Goal: Task Accomplishment & Management: Use online tool/utility

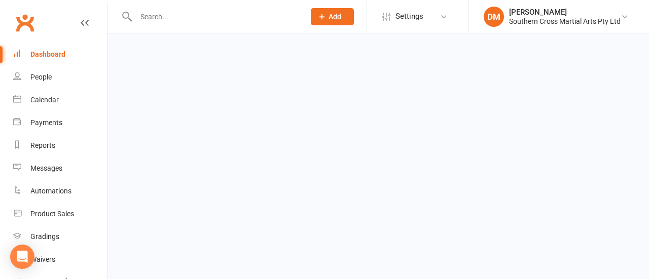
click at [43, 57] on div "Dashboard" at bounding box center [47, 54] width 35 height 8
click at [58, 68] on link "People" at bounding box center [60, 77] width 94 height 23
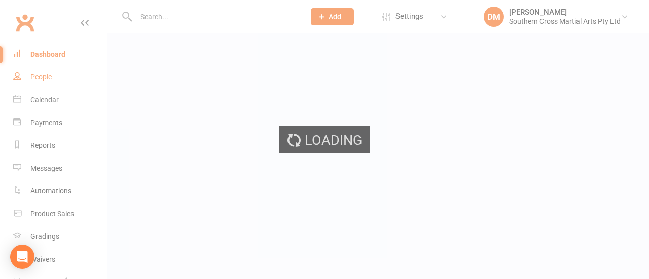
select select "100"
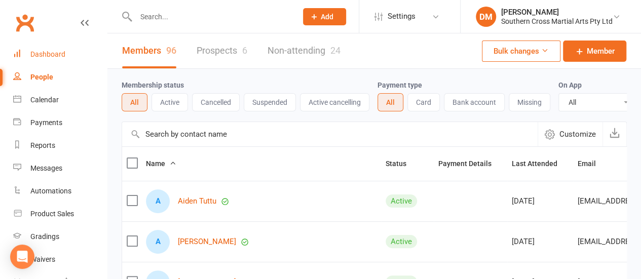
click at [55, 48] on link "Dashboard" at bounding box center [60, 54] width 94 height 23
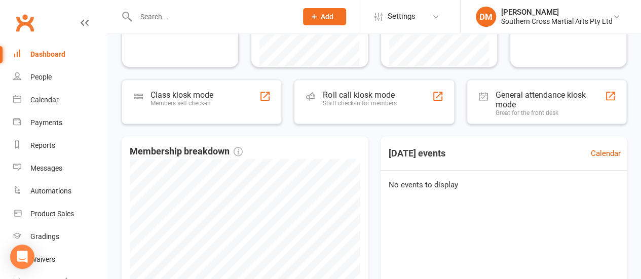
scroll to position [267, 0]
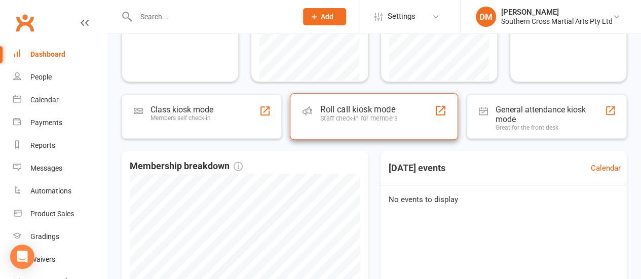
click at [322, 101] on div "Roll call kiosk mode Staff check-in for members" at bounding box center [374, 116] width 168 height 47
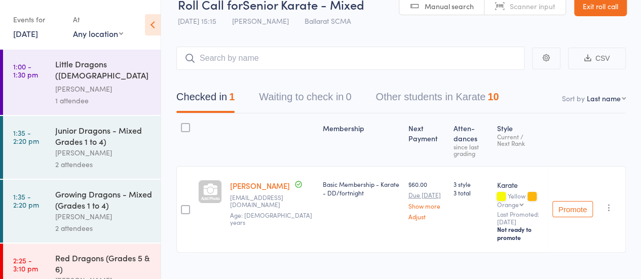
scroll to position [35, 0]
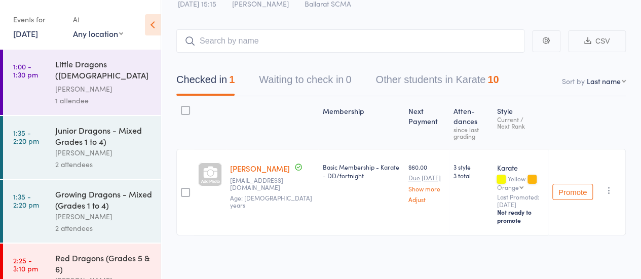
click at [52, 266] on link "2:25 - 3:10 pm Red Dragons (Grades 5 & 6) Damien Martin 2 attendees" at bounding box center [82, 275] width 158 height 63
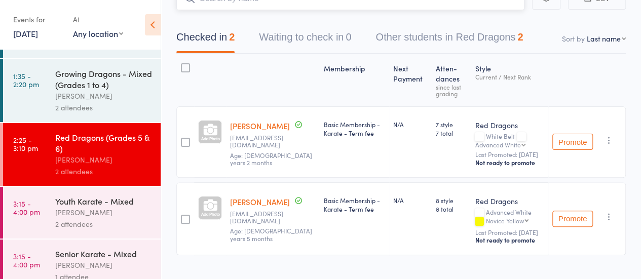
scroll to position [131, 0]
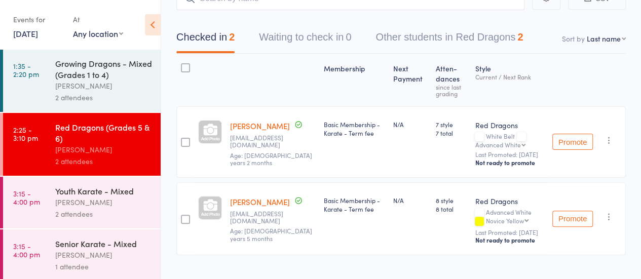
click at [83, 197] on div "[PERSON_NAME]" at bounding box center [103, 203] width 97 height 12
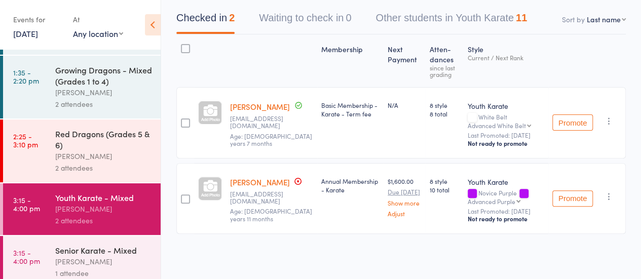
scroll to position [131, 0]
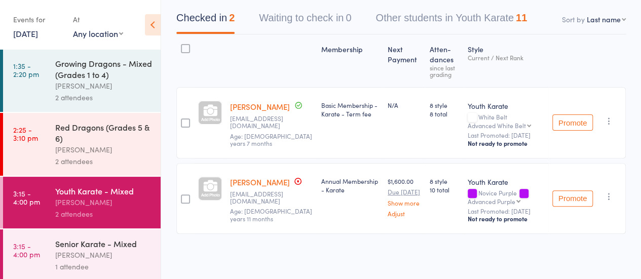
click at [102, 253] on div "[PERSON_NAME]" at bounding box center [103, 255] width 97 height 12
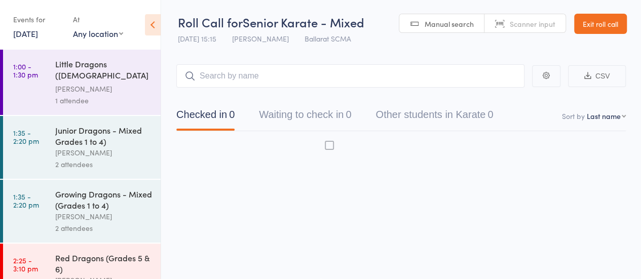
scroll to position [1, 0]
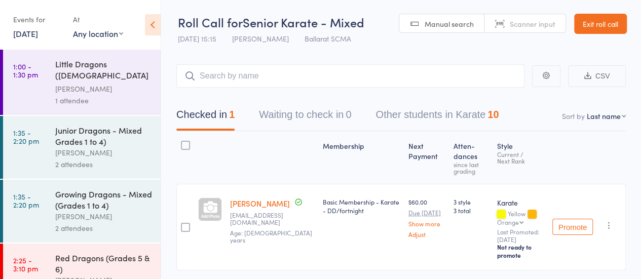
click at [71, 108] on div "Little Dragons (4yo Kindy & Prep) Damien Martin 1 attendee" at bounding box center [107, 82] width 105 height 65
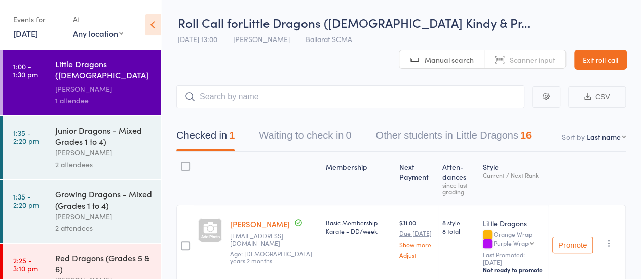
click at [574, 51] on link "Exit roll call" at bounding box center [600, 60] width 53 height 20
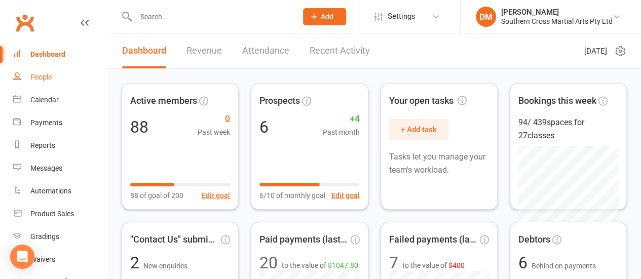
click at [55, 70] on link "People" at bounding box center [60, 77] width 94 height 23
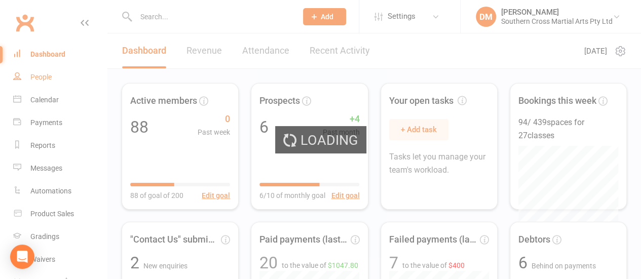
select select "100"
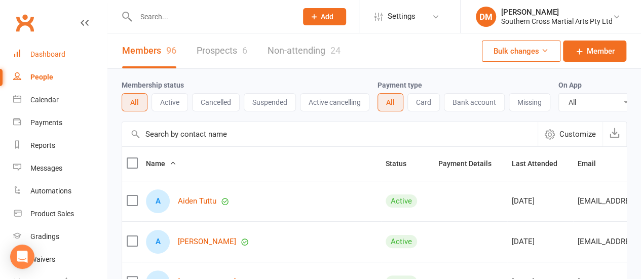
drag, startPoint x: 643, startPoint y: 14, endPoint x: 44, endPoint y: 57, distance: 601.0
click at [44, 57] on div "Dashboard" at bounding box center [47, 54] width 35 height 8
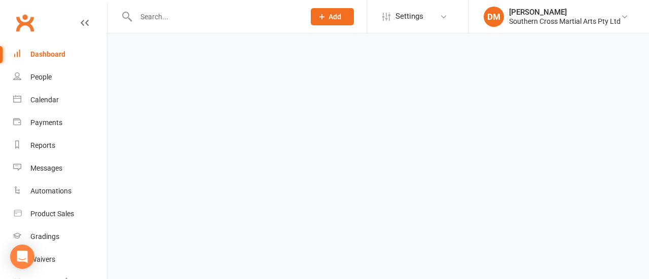
click at [44, 57] on div "Dashboard" at bounding box center [47, 54] width 35 height 8
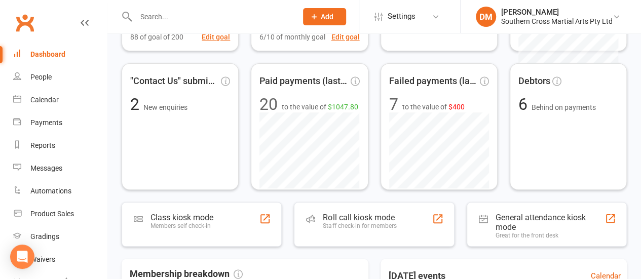
scroll to position [359, 0]
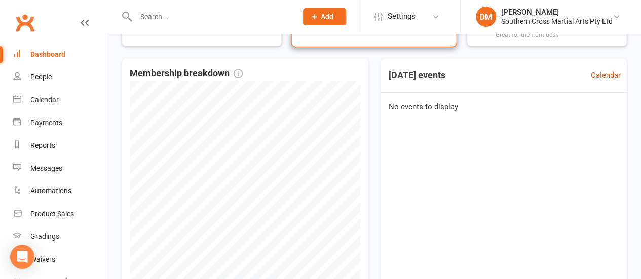
click at [392, 40] on div "Roll call kiosk mode Staff check-in for members" at bounding box center [374, 24] width 166 height 46
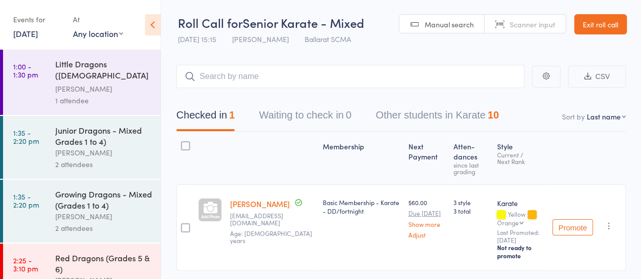
click at [75, 225] on div "2 attendees" at bounding box center [103, 228] width 97 height 12
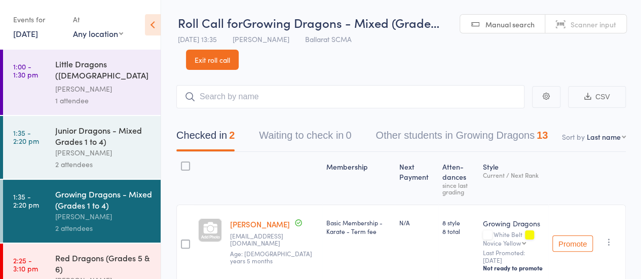
click at [58, 147] on div "[PERSON_NAME]" at bounding box center [103, 153] width 97 height 12
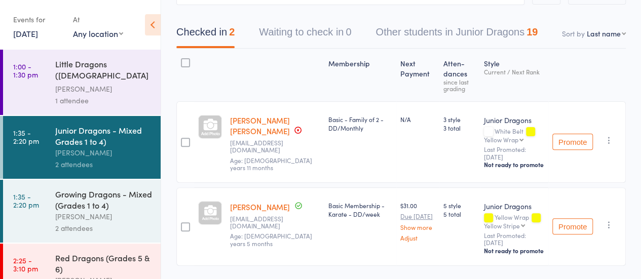
scroll to position [104, 0]
click at [108, 188] on div "Growing Dragons - Mixed (Grades 1 to 4)" at bounding box center [103, 199] width 97 height 22
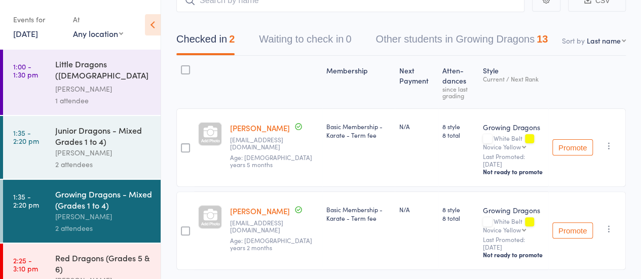
scroll to position [147, 0]
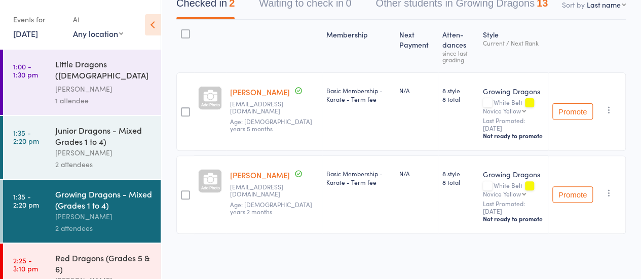
click at [93, 159] on div "2 attendees" at bounding box center [103, 165] width 97 height 12
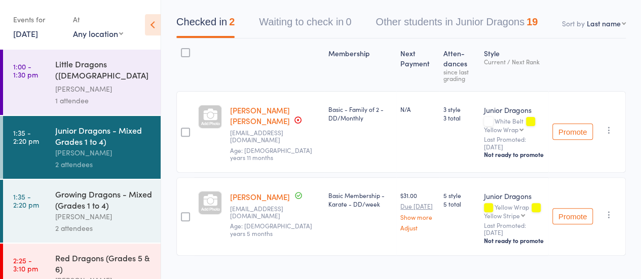
scroll to position [124, 0]
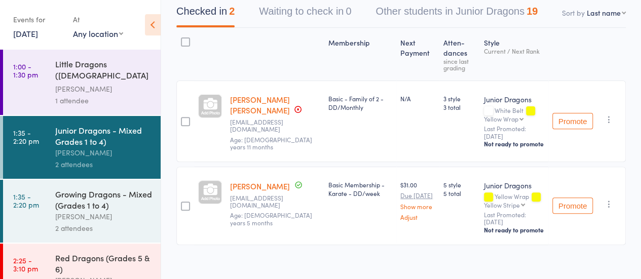
click at [611, 115] on icon "button" at bounding box center [609, 120] width 10 height 10
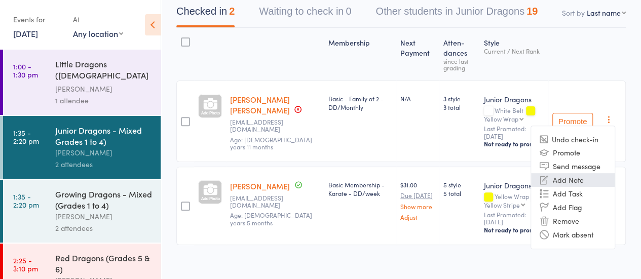
click at [558, 182] on li "Add Note" at bounding box center [573, 180] width 84 height 14
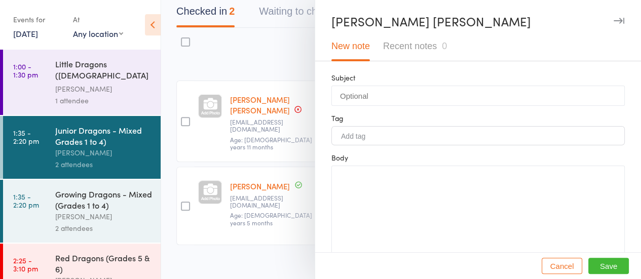
click at [246, 70] on div at bounding box center [320, 139] width 641 height 279
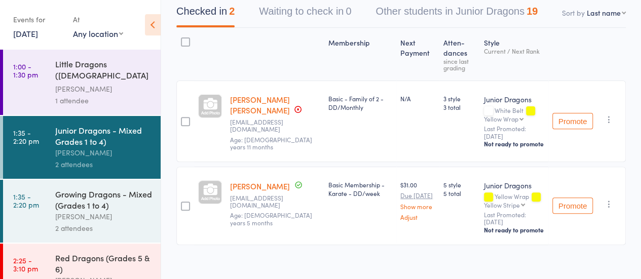
click at [299, 76] on div "Membership Next Payment Atten­dances since last grading Style Current / Next Ra…" at bounding box center [400, 139] width 449 height 222
